Goal: Task Accomplishment & Management: Use online tool/utility

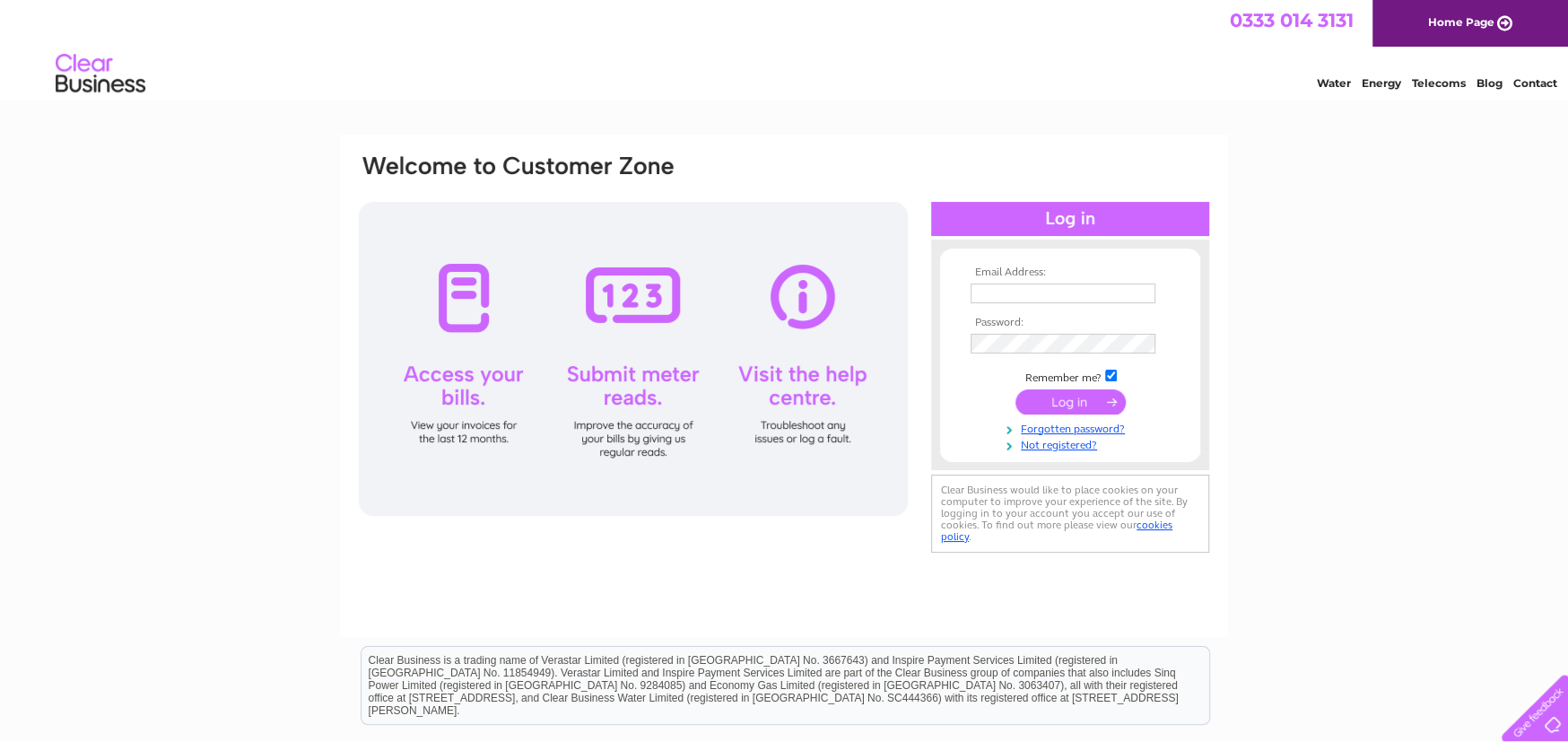
type input "[PERSON_NAME][EMAIL_ADDRESS][DOMAIN_NAME]"
click at [1082, 387] on td at bounding box center [1071, 401] width 208 height 34
click at [1070, 399] on input "submit" at bounding box center [1071, 401] width 111 height 25
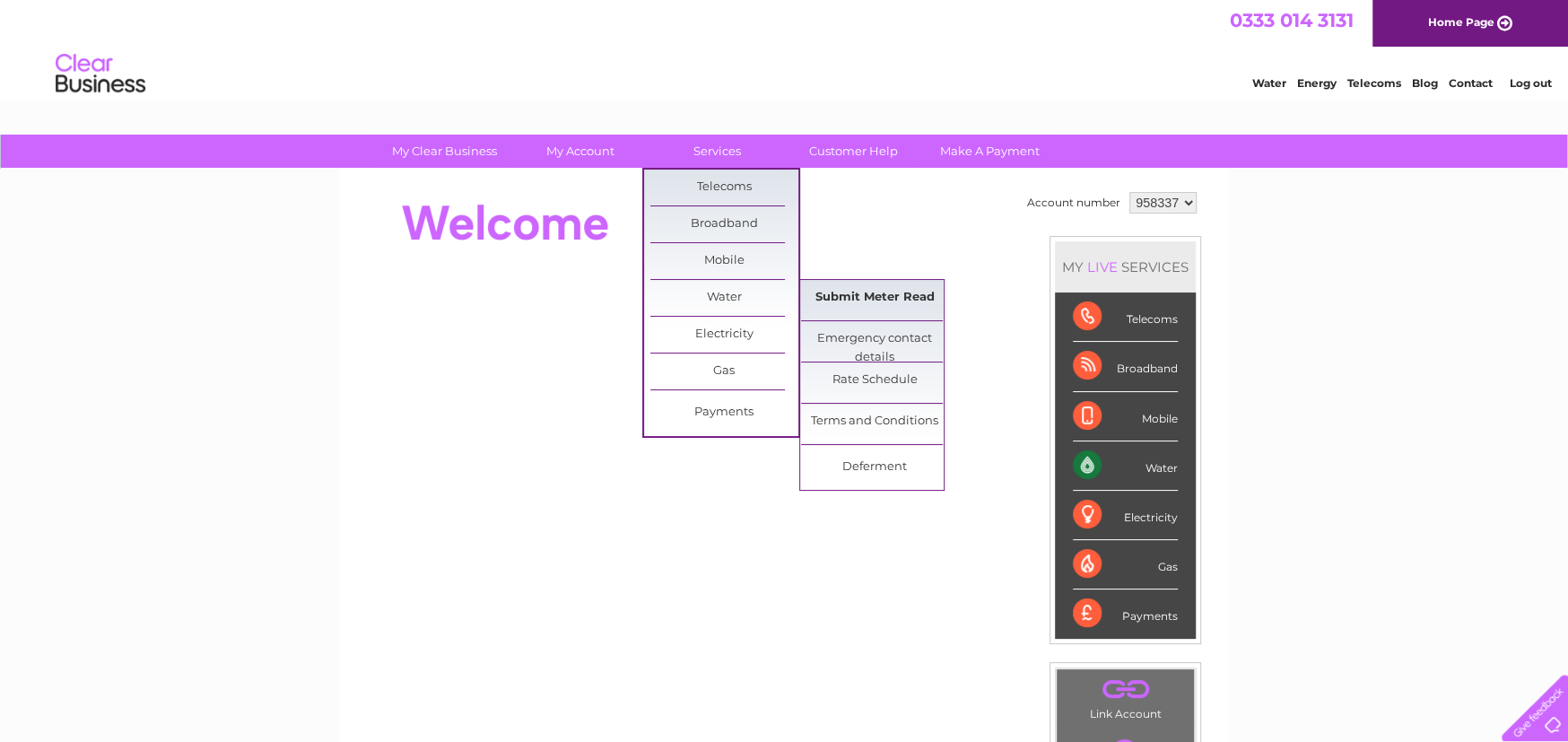
click at [916, 300] on link "Submit Meter Read" at bounding box center [875, 297] width 148 height 36
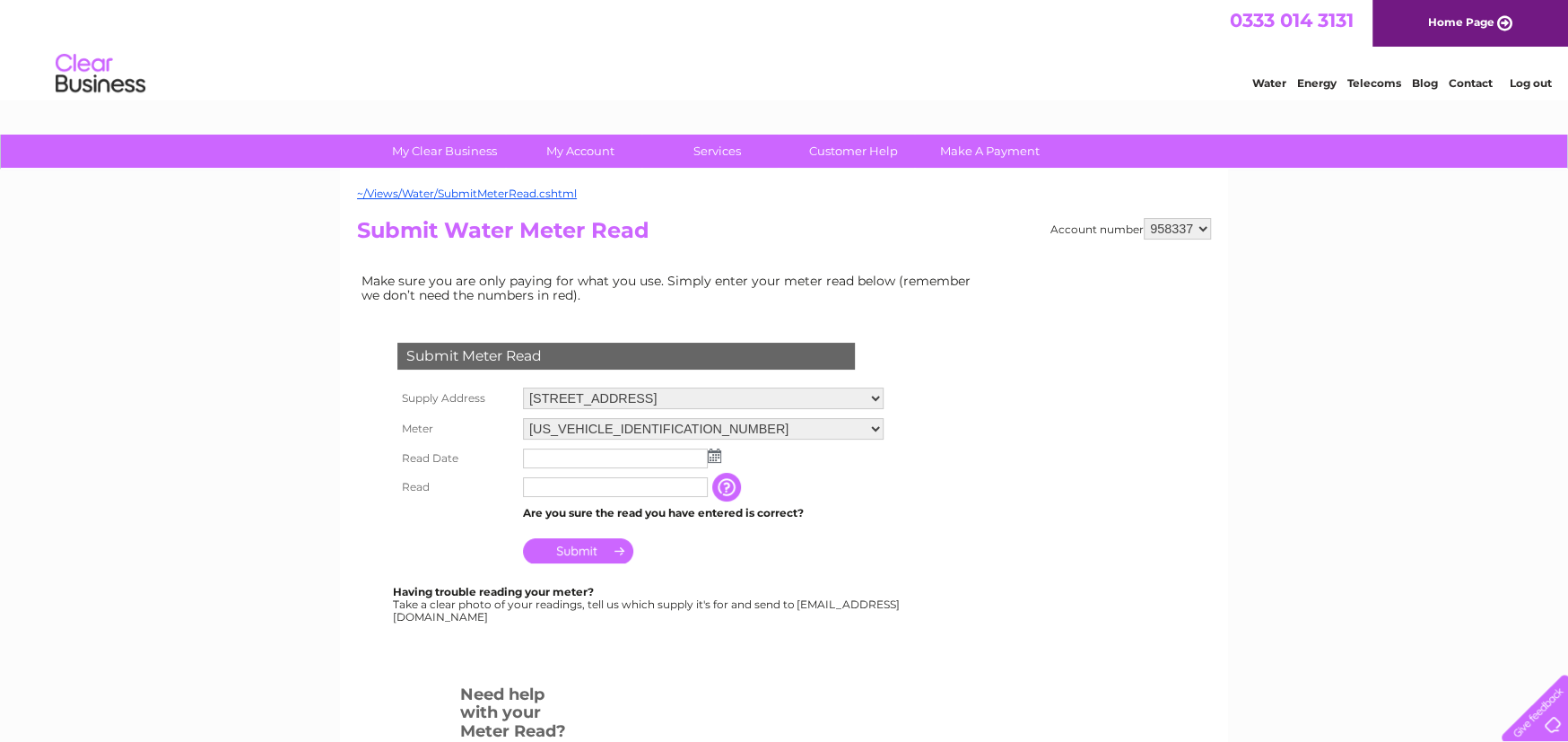
click at [597, 465] on input "text" at bounding box center [615, 459] width 185 height 20
click at [716, 453] on img at bounding box center [716, 457] width 14 height 15
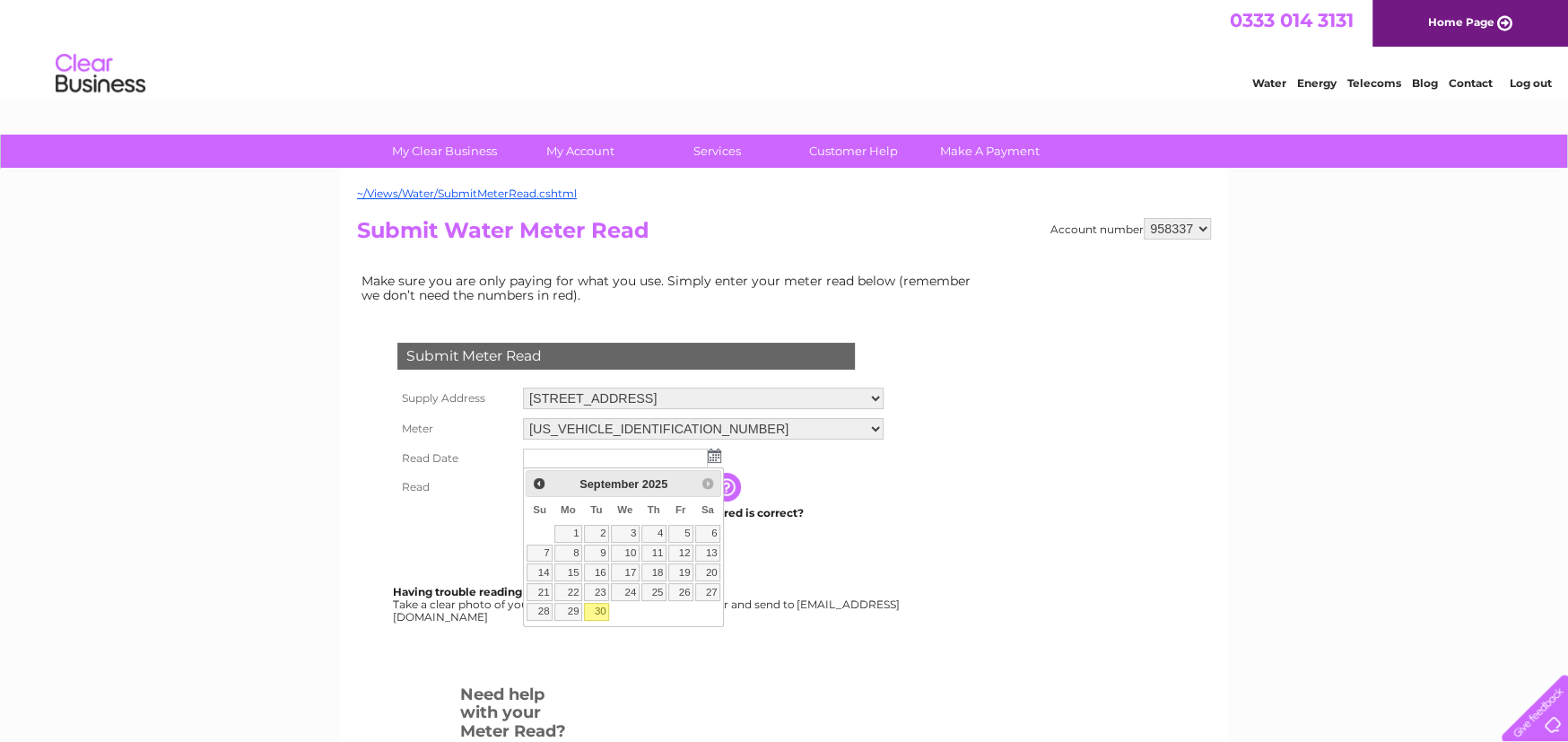
click at [601, 608] on link "30" at bounding box center [596, 611] width 25 height 18
type input "2025/09/30"
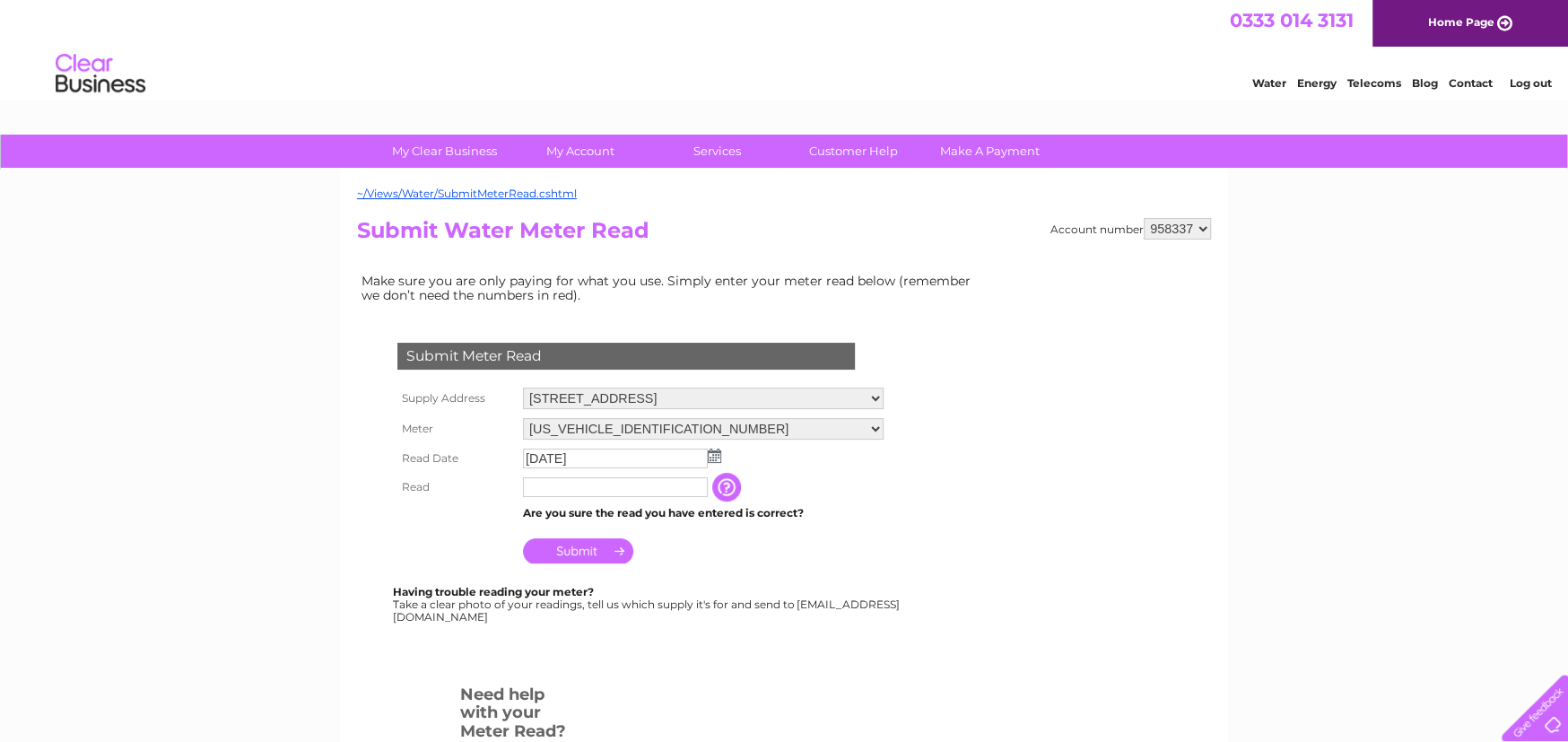
click at [560, 479] on input "text" at bounding box center [615, 487] width 185 height 20
type input "0101"
click at [937, 472] on form "Submit Meter Read Supply Address 48 Cochno Street, Clydebank, G81 1RG Meter 06E…" at bounding box center [671, 591] width 628 height 568
click at [599, 552] on input "Submit" at bounding box center [578, 550] width 111 height 25
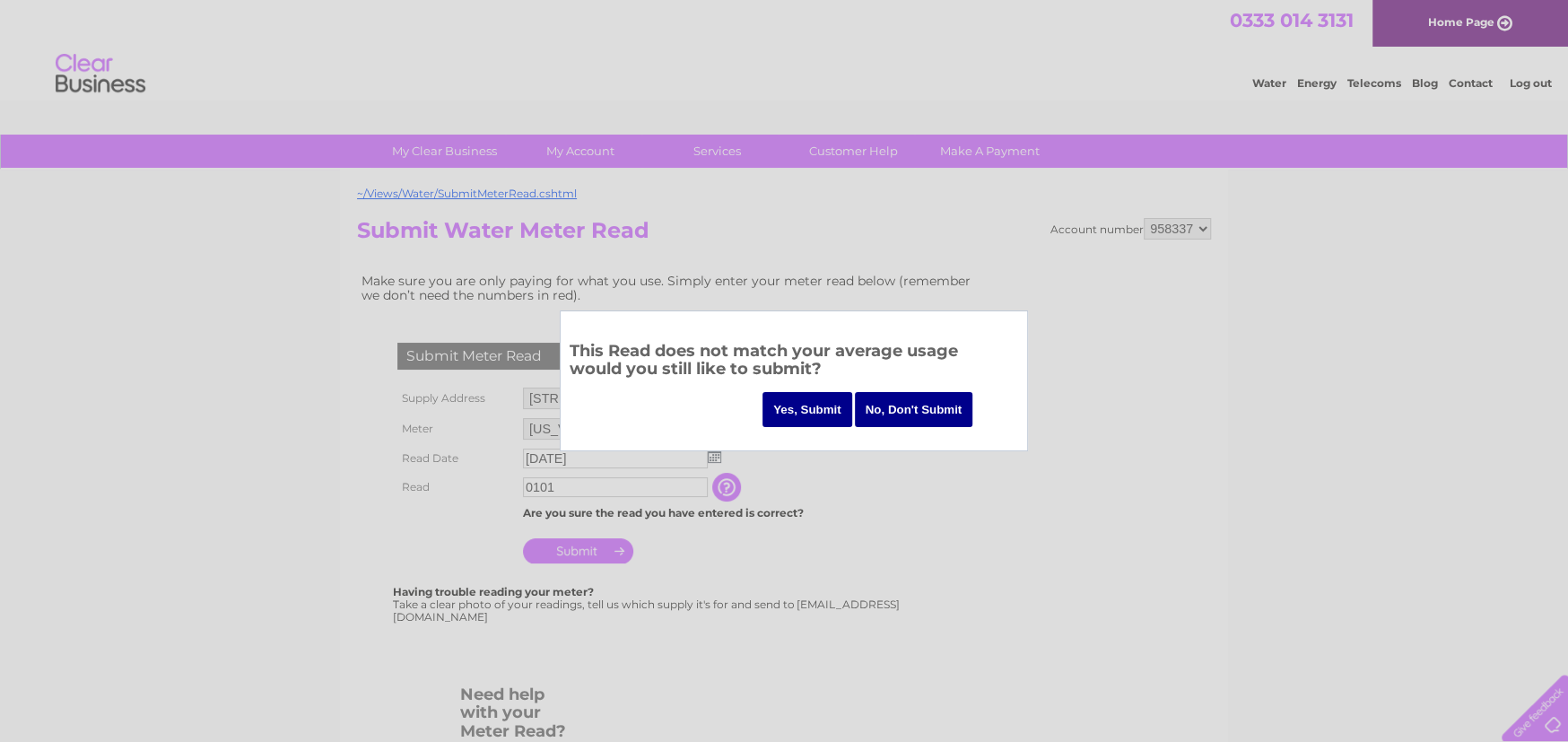
click at [928, 419] on input "No, Don't Submit" at bounding box center [914, 409] width 119 height 35
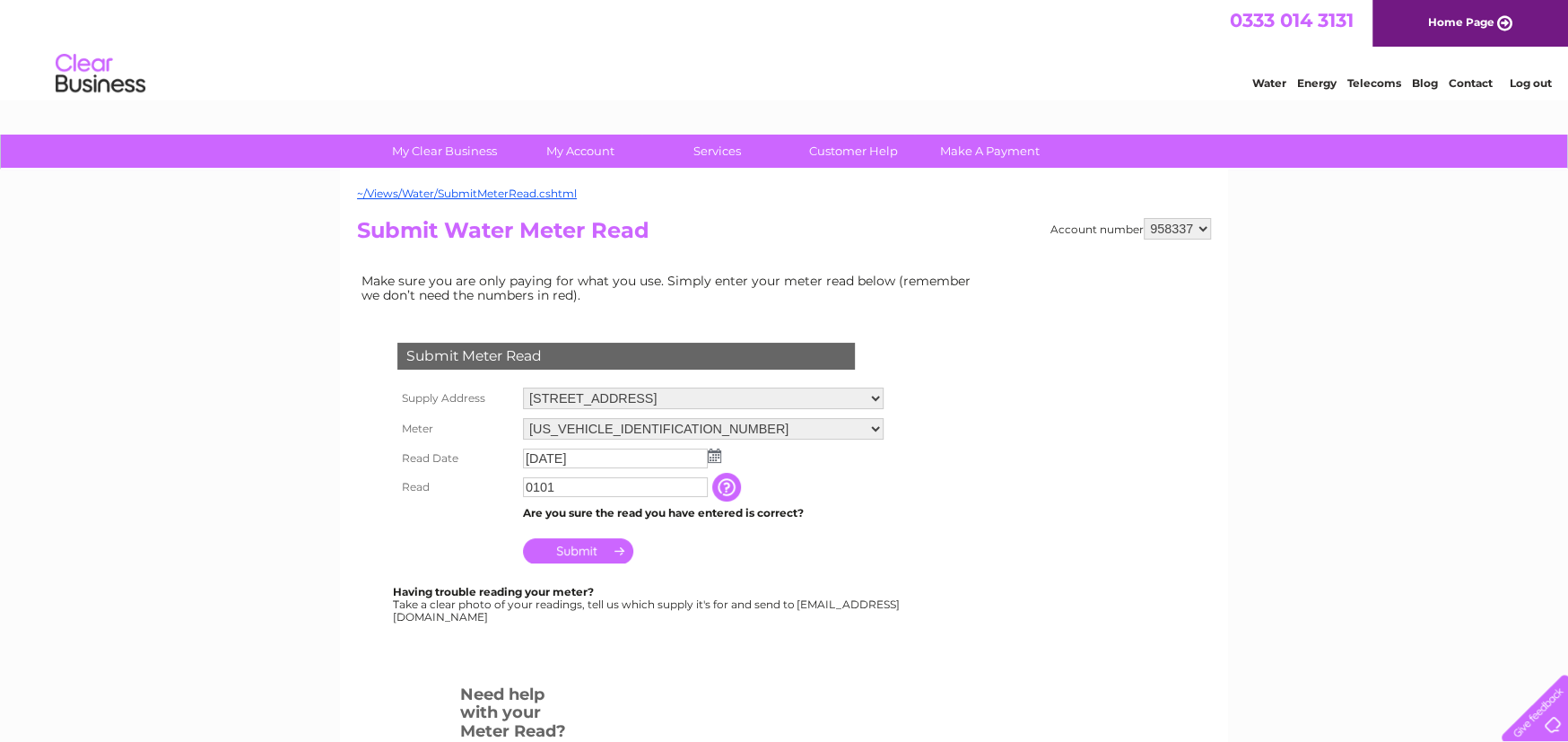
click at [738, 489] on input "button" at bounding box center [728, 486] width 32 height 28
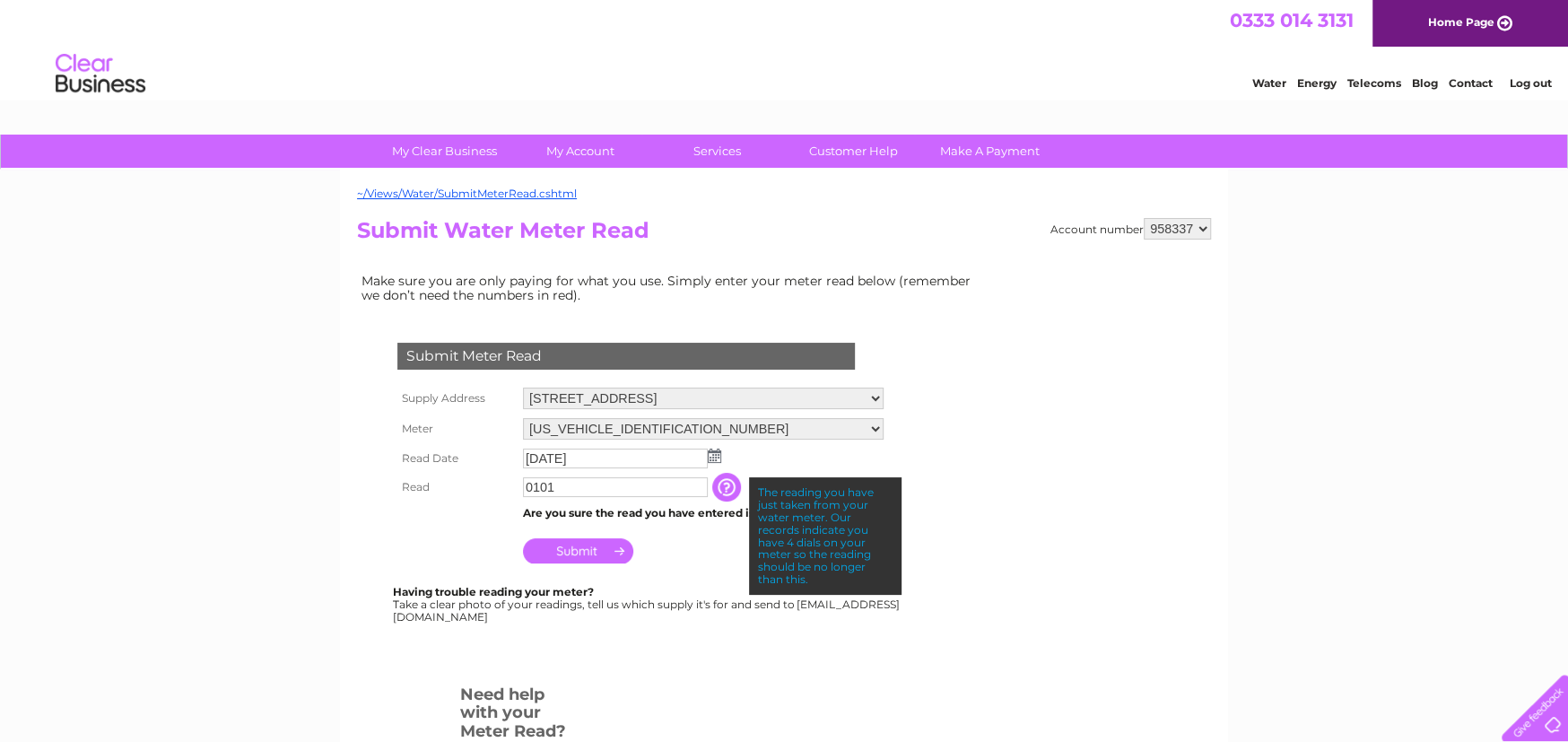
click at [659, 535] on td "Submit" at bounding box center [703, 546] width 369 height 43
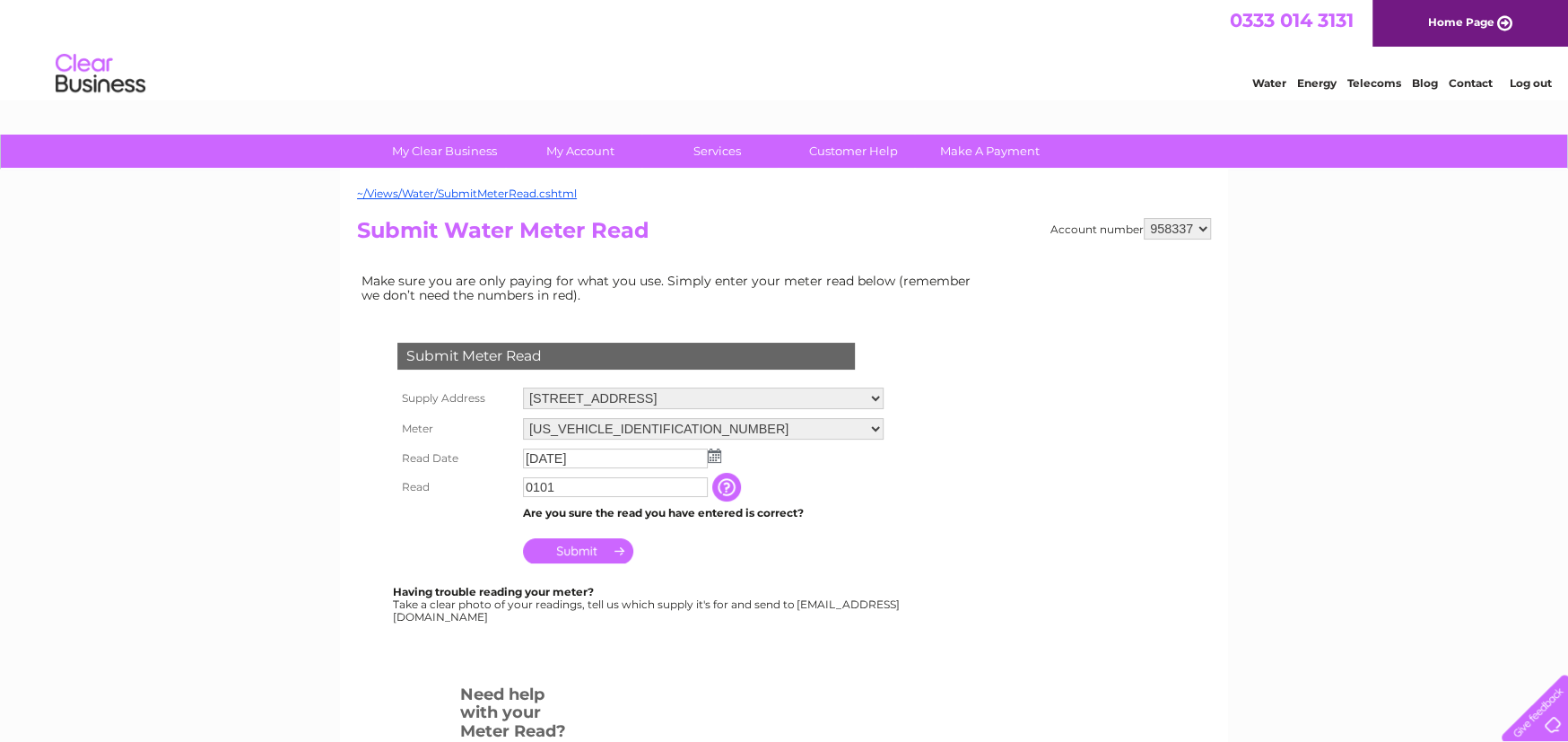
click at [581, 541] on input "Submit" at bounding box center [578, 550] width 111 height 25
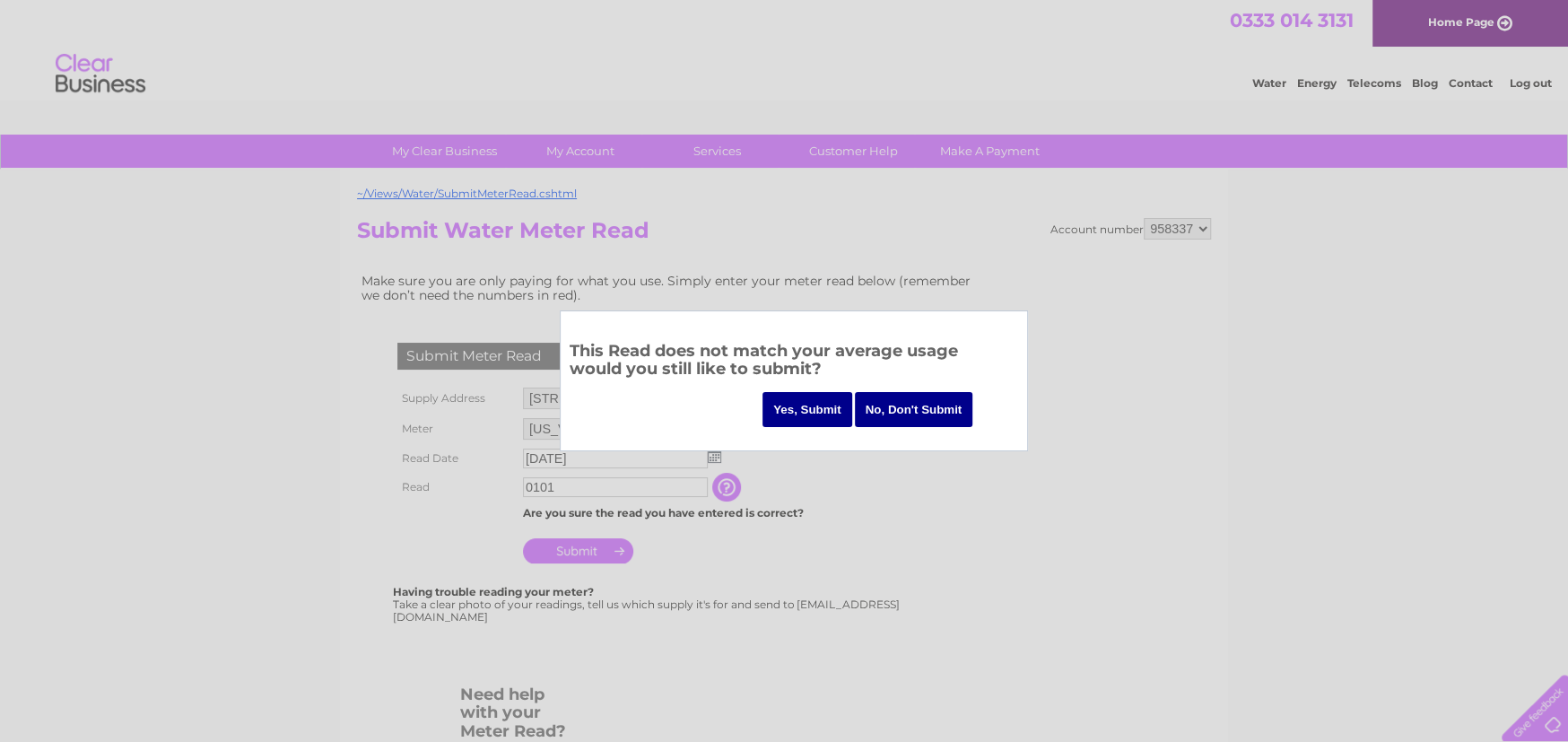
click at [814, 412] on input "Yes, Submit" at bounding box center [807, 409] width 90 height 35
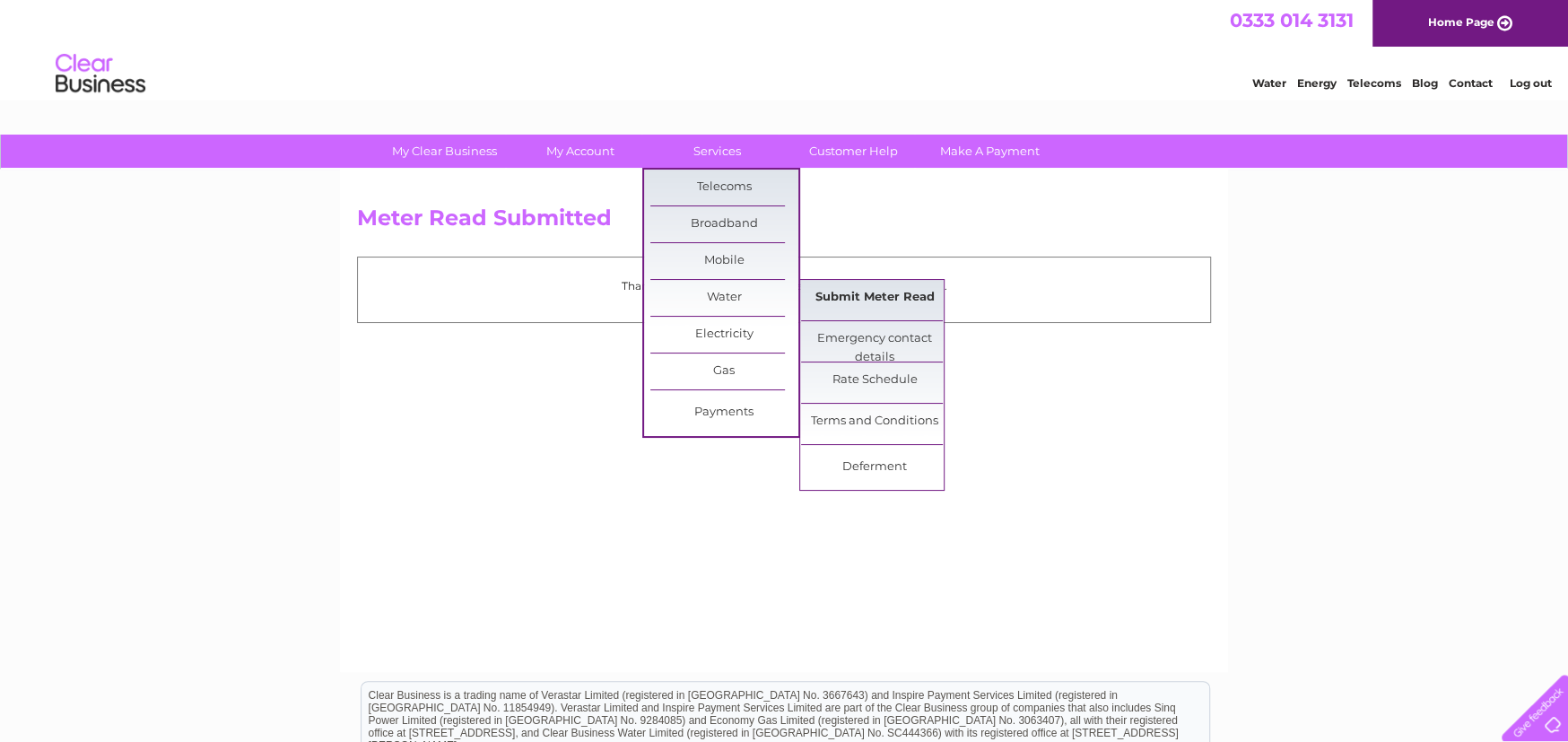
click at [907, 300] on link "Submit Meter Read" at bounding box center [875, 297] width 148 height 36
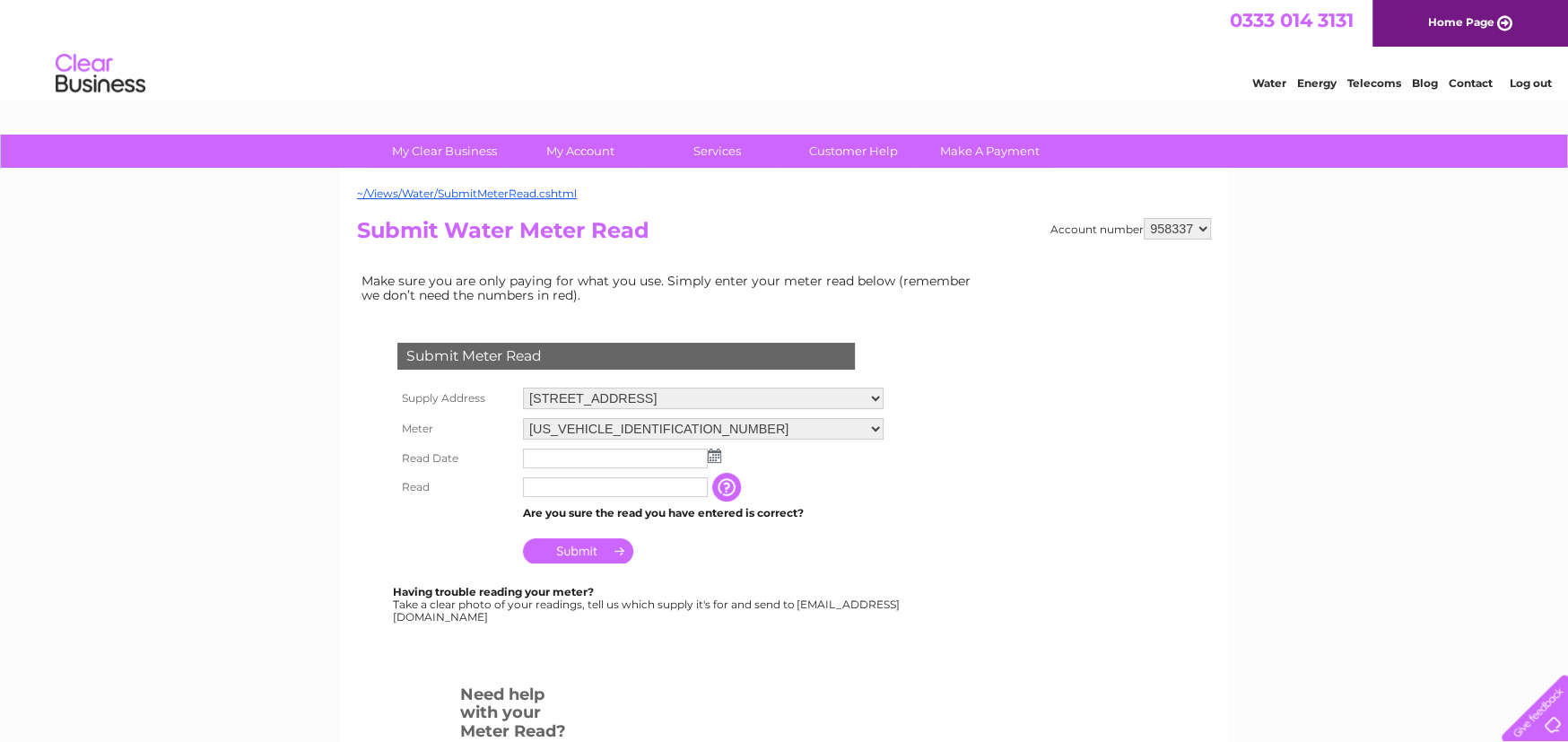
click at [714, 428] on select "[US_VEHICLE_IDENTIFICATION_NUMBER] [US_VEHICLE_IDENTIFICATION_NUMBER]" at bounding box center [703, 429] width 360 height 22
select select "248630"
click at [523, 418] on select "06ELSTER08A084477 06ELSTER08A084478" at bounding box center [703, 429] width 360 height 24
click at [708, 456] on img at bounding box center [714, 456] width 14 height 15
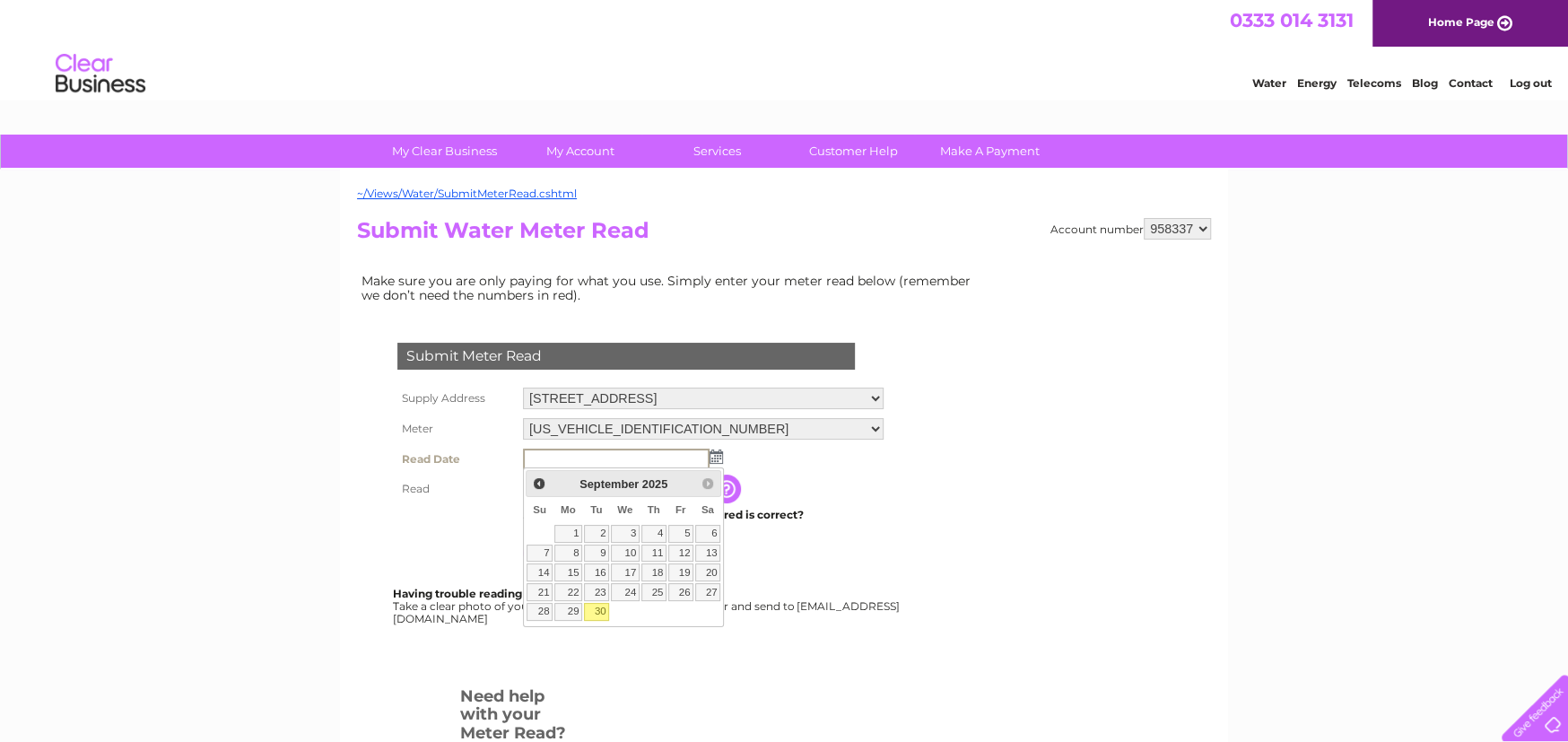
click at [603, 609] on link "30" at bounding box center [596, 611] width 25 height 18
type input "2025/09/30"
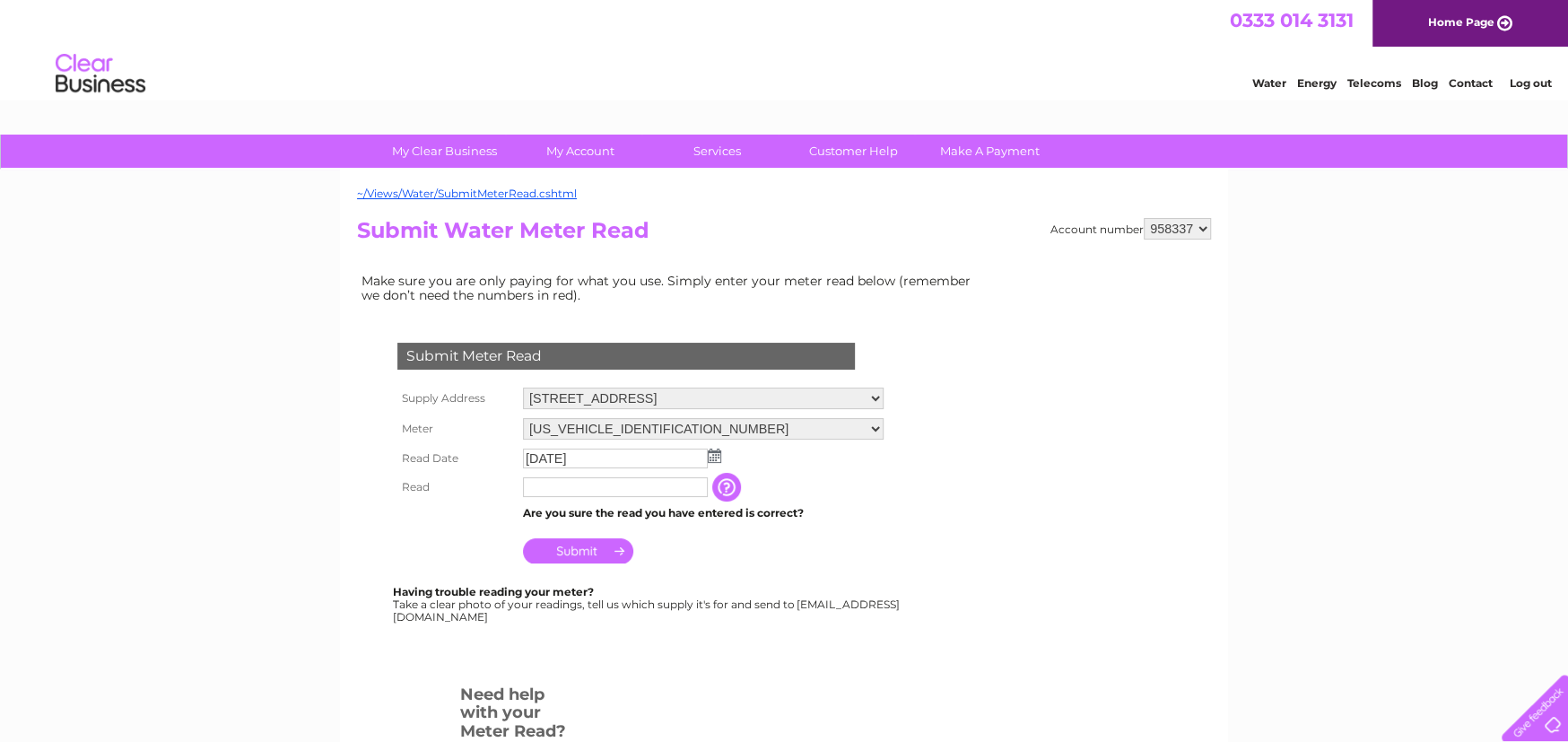
click at [667, 489] on input "text" at bounding box center [615, 487] width 185 height 20
click at [580, 488] on input "text" at bounding box center [616, 488] width 187 height 22
type input "1029"
click at [763, 545] on td "Submit" at bounding box center [704, 547] width 371 height 43
click at [607, 549] on input "Submit" at bounding box center [578, 550] width 111 height 25
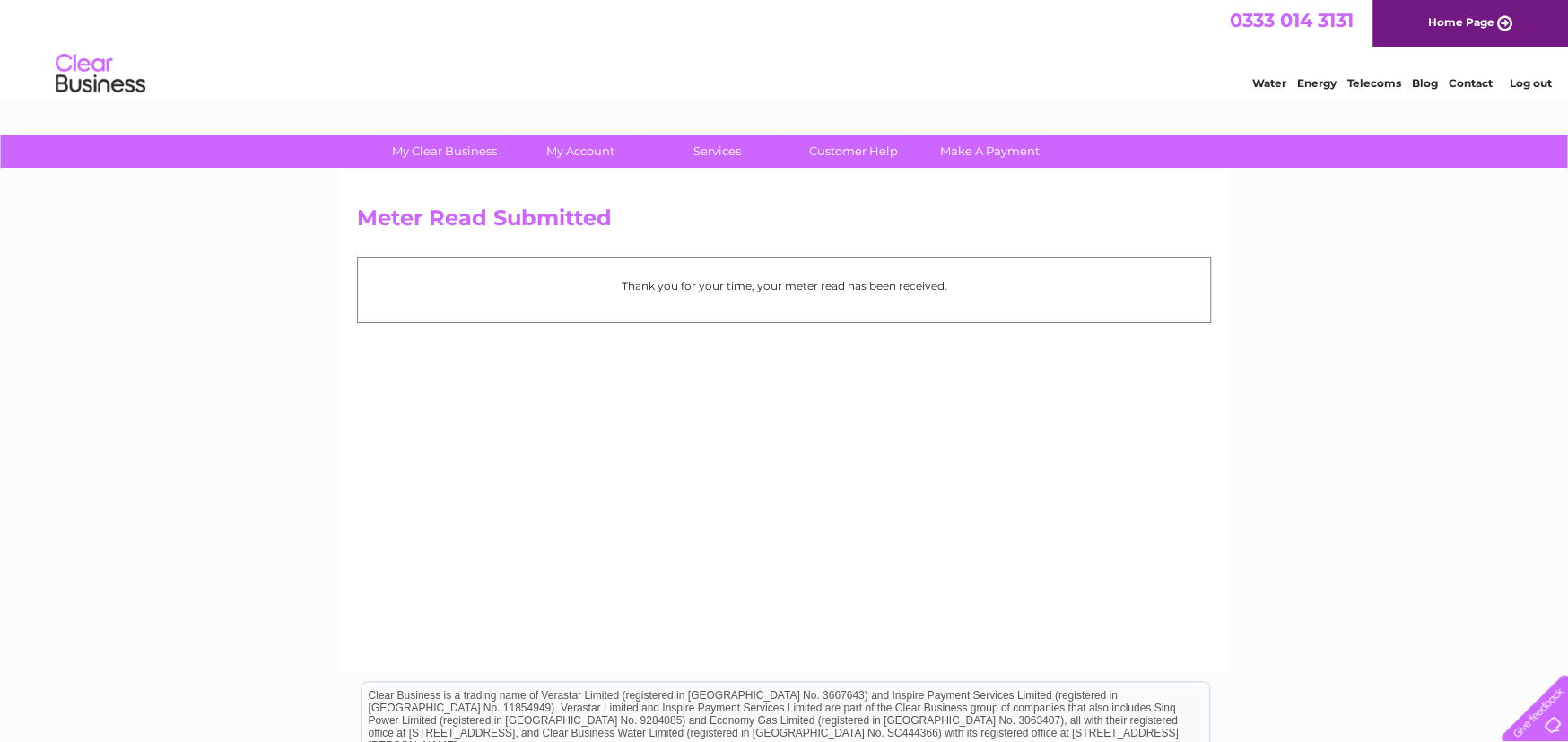
click at [1528, 84] on link "Log out" at bounding box center [1531, 82] width 42 height 14
